Goal: Find specific page/section: Find specific page/section

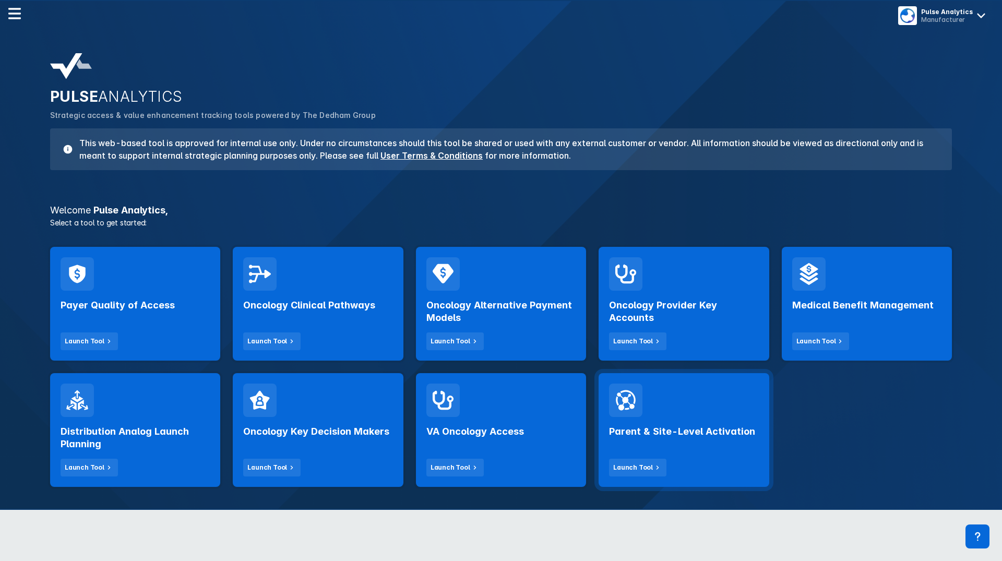
click at [657, 447] on div "Parent & Site-Level Activation Launch Tool" at bounding box center [683, 447] width 149 height 60
